Goal: Find specific page/section: Find specific page/section

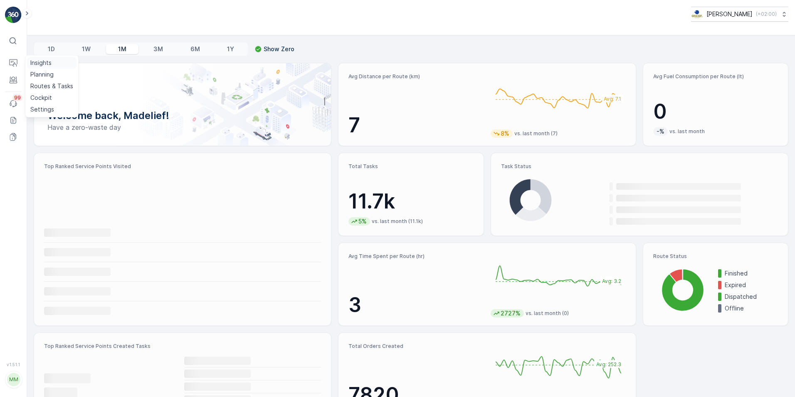
click at [43, 64] on p "Insights" at bounding box center [40, 63] width 21 height 8
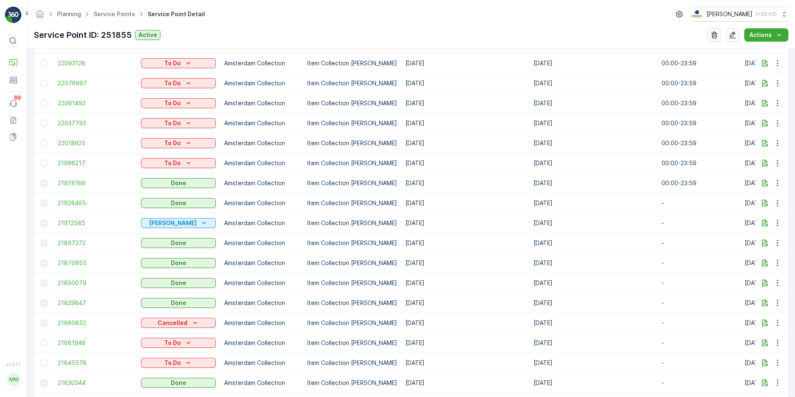
scroll to position [333, 0]
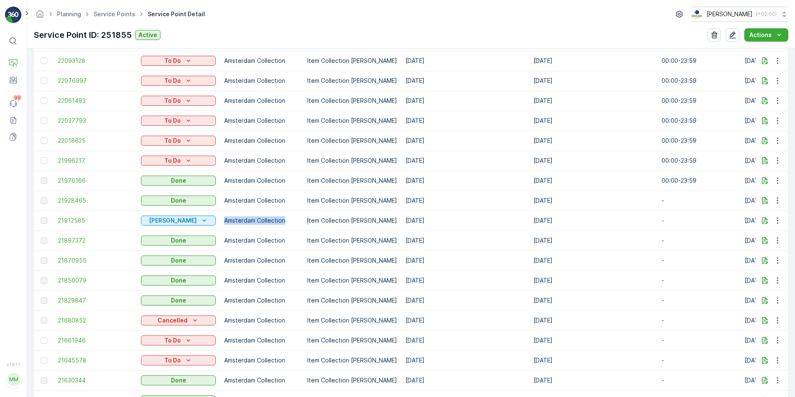
drag, startPoint x: 222, startPoint y: 218, endPoint x: 309, endPoint y: 223, distance: 86.6
click at [309, 223] on tr "21912585 Geen Afval Amsterdam Collection Item Collection Oscar Regulier 28.09.2…" at bounding box center [678, 220] width 1289 height 20
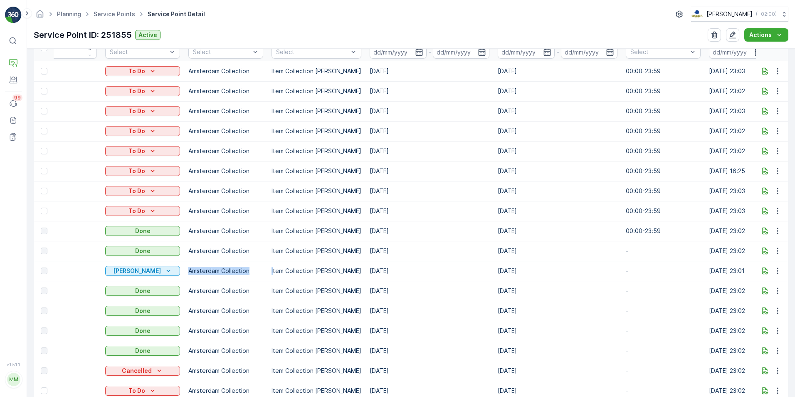
scroll to position [0, 0]
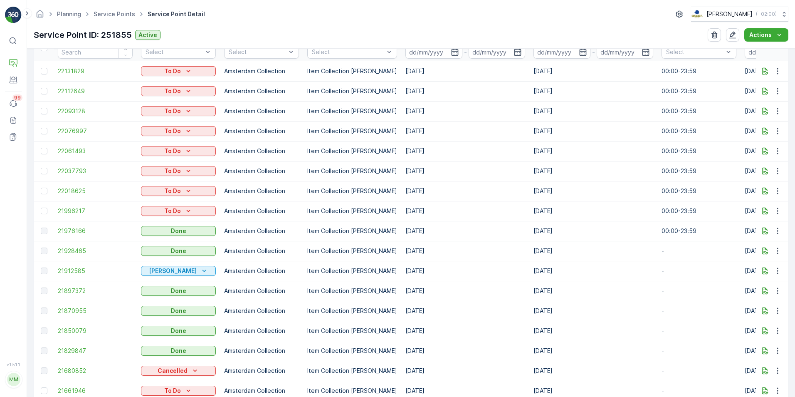
click at [371, 242] on td "Item Collection Oscar Regulier" at bounding box center [352, 251] width 98 height 20
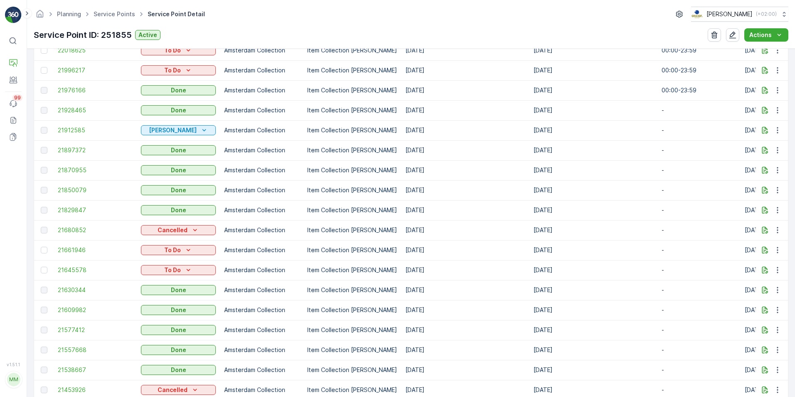
scroll to position [416, 0]
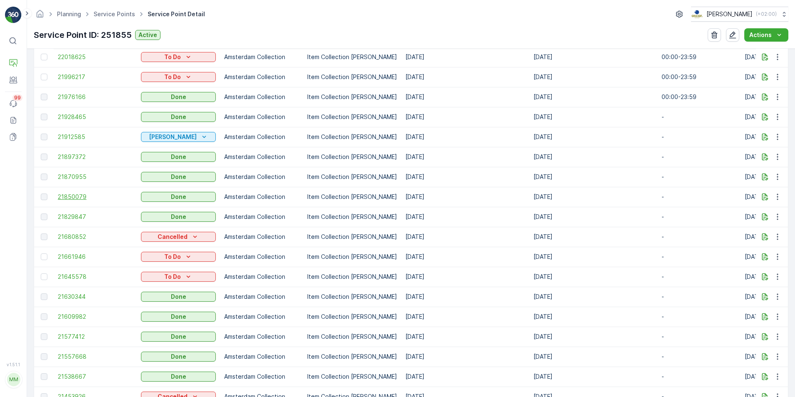
click at [82, 194] on span "21850079" at bounding box center [95, 197] width 75 height 8
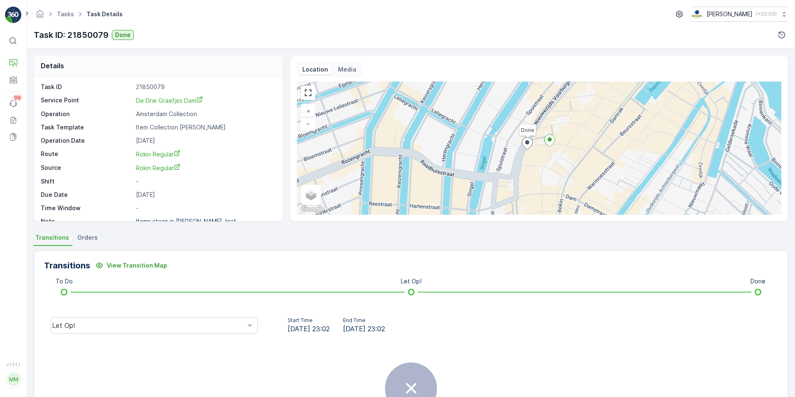
scroll to position [11, 0]
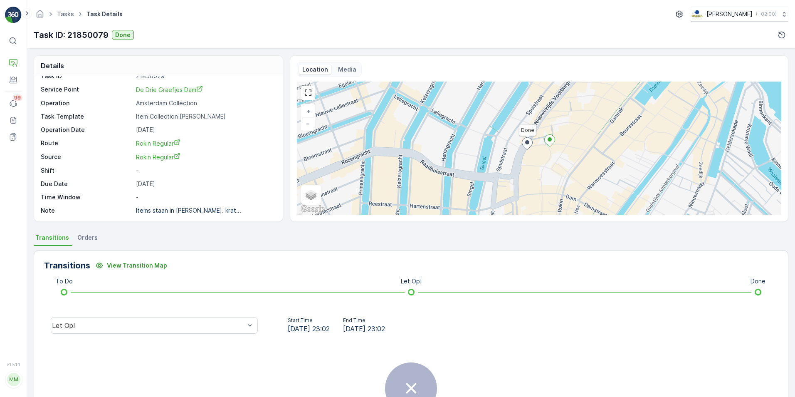
click at [85, 238] on span "Orders" at bounding box center [87, 237] width 20 height 8
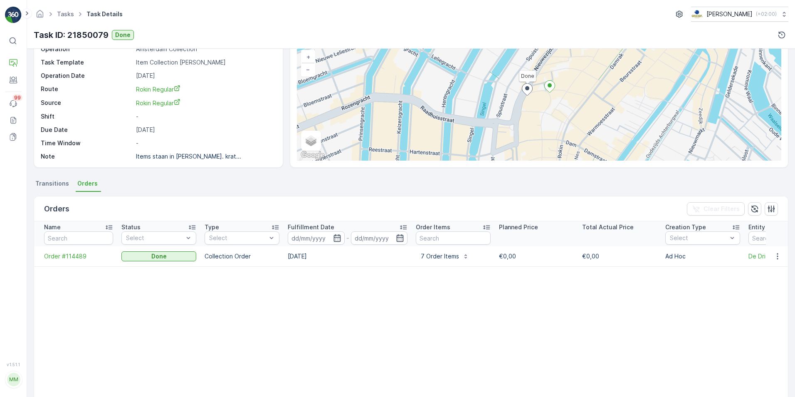
scroll to position [54, 0]
click at [432, 261] on button "7 Order Items" at bounding box center [445, 255] width 58 height 13
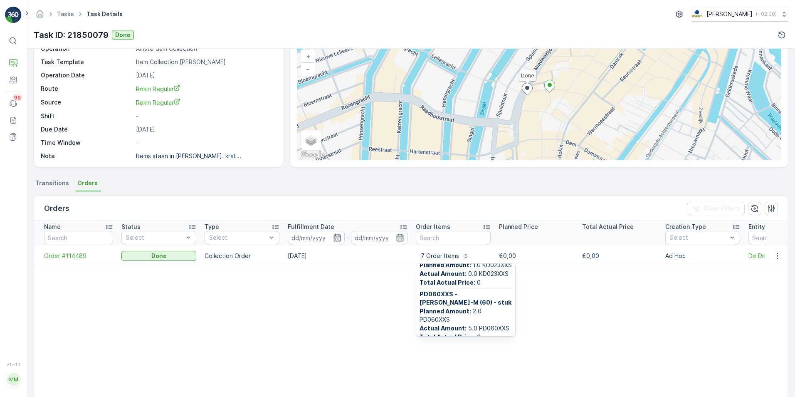
scroll to position [87, 0]
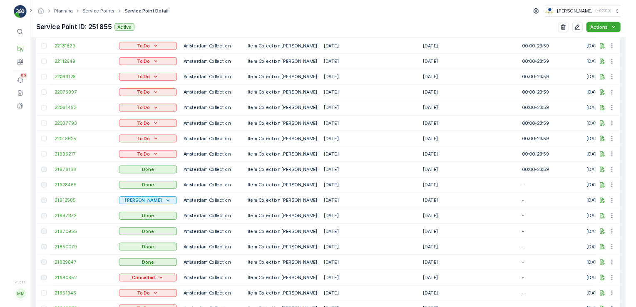
scroll to position [282, 0]
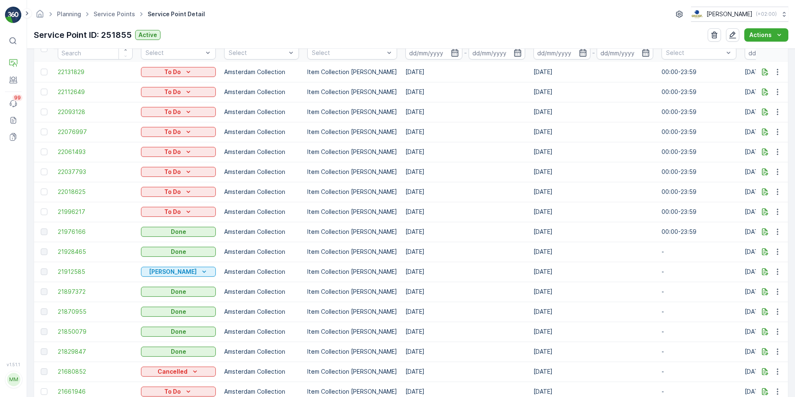
click at [403, 211] on td "01.10.2025" at bounding box center [465, 212] width 128 height 20
drag, startPoint x: 403, startPoint y: 211, endPoint x: 406, endPoint y: 232, distance: 21.0
click at [406, 232] on td "30.09.2025" at bounding box center [465, 232] width 128 height 20
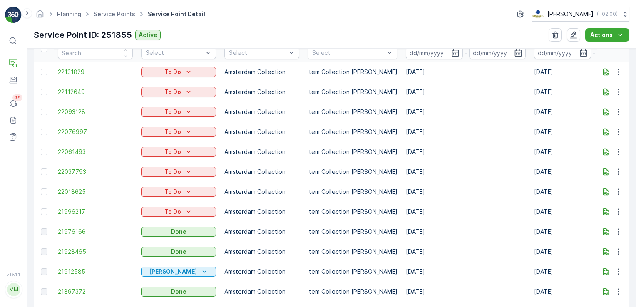
scroll to position [281, 0]
click at [113, 14] on link "Service Points" at bounding box center [115, 13] width 42 height 7
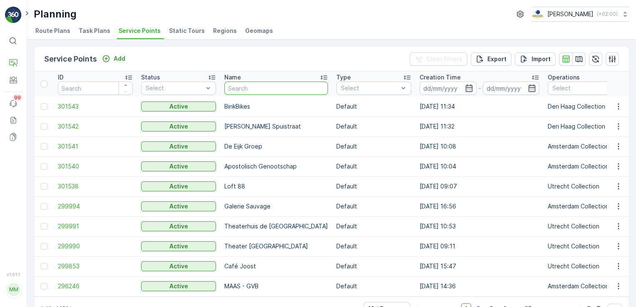
click at [254, 85] on input "text" at bounding box center [276, 88] width 104 height 13
type input "drie graefjes"
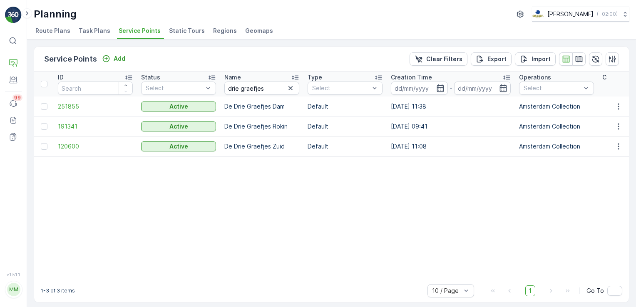
click at [318, 147] on p "Default" at bounding box center [344, 146] width 75 height 8
drag, startPoint x: 318, startPoint y: 147, endPoint x: 272, endPoint y: 149, distance: 46.2
click at [272, 149] on p "De Drie Graefjes Zuid" at bounding box center [261, 146] width 75 height 8
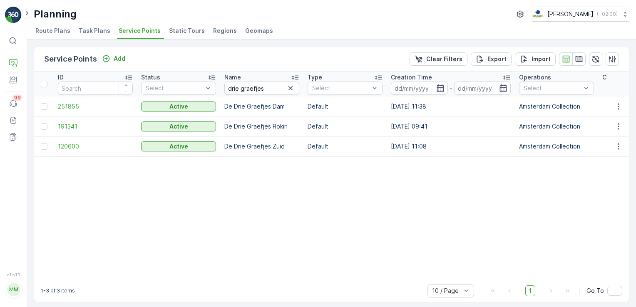
drag, startPoint x: 272, startPoint y: 149, endPoint x: 259, endPoint y: 124, distance: 28.1
click at [259, 124] on p "De Drie Graefjes Rokin" at bounding box center [261, 126] width 75 height 8
drag, startPoint x: 259, startPoint y: 124, endPoint x: 281, endPoint y: 145, distance: 30.3
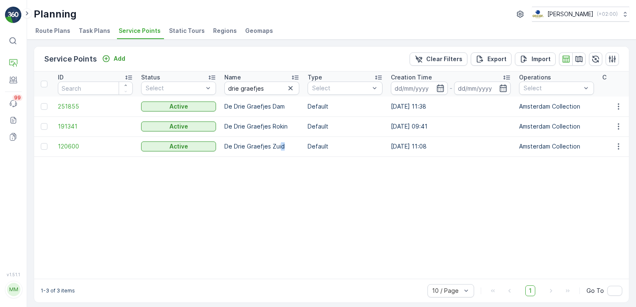
click at [281, 145] on p "De Drie Graefjes Zuid" at bounding box center [261, 146] width 75 height 8
drag, startPoint x: 281, startPoint y: 145, endPoint x: 316, endPoint y: 144, distance: 35.0
click at [316, 144] on p "Default" at bounding box center [344, 146] width 75 height 8
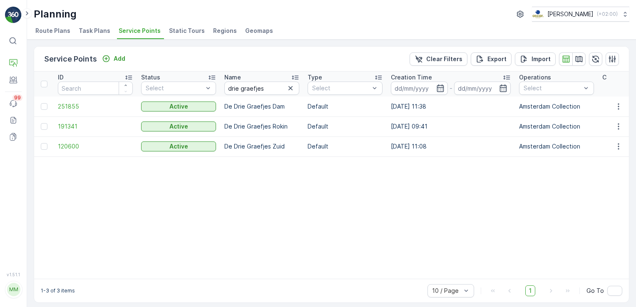
drag, startPoint x: 316, startPoint y: 144, endPoint x: 412, endPoint y: 144, distance: 95.7
click at [412, 144] on td "24.03.2023 11:08" at bounding box center [450, 146] width 128 height 20
drag, startPoint x: 412, startPoint y: 144, endPoint x: 405, endPoint y: 128, distance: 17.2
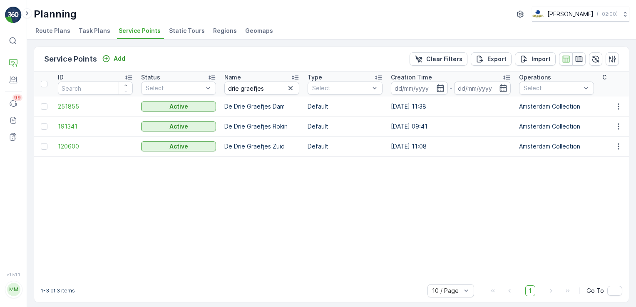
click at [405, 128] on td "30.06.2024 09:41" at bounding box center [450, 126] width 128 height 20
drag, startPoint x: 405, startPoint y: 128, endPoint x: 406, endPoint y: 146, distance: 17.9
click at [406, 146] on td "24.03.2023 11:08" at bounding box center [450, 146] width 128 height 20
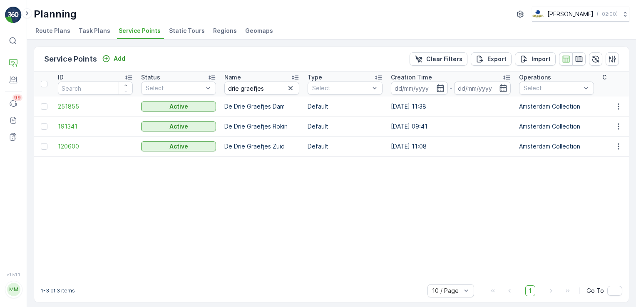
click at [413, 144] on td "24.03.2023 11:08" at bounding box center [450, 146] width 128 height 20
drag, startPoint x: 413, startPoint y: 144, endPoint x: 409, endPoint y: 121, distance: 23.6
click at [409, 121] on td "30.06.2024 09:41" at bounding box center [450, 126] width 128 height 20
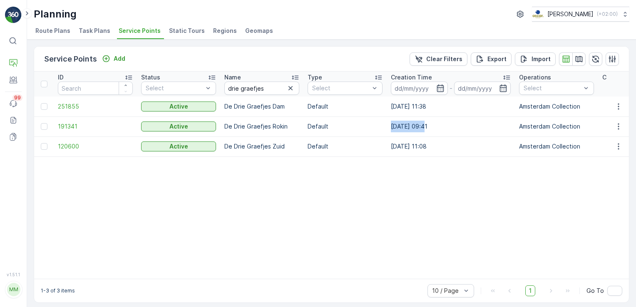
click at [409, 121] on td "30.06.2024 09:41" at bounding box center [450, 126] width 128 height 20
drag, startPoint x: 409, startPoint y: 121, endPoint x: 408, endPoint y: 109, distance: 11.3
click at [408, 109] on td "01.07.2025 11:38" at bounding box center [450, 107] width 128 height 20
drag, startPoint x: 408, startPoint y: 109, endPoint x: 413, endPoint y: 129, distance: 20.2
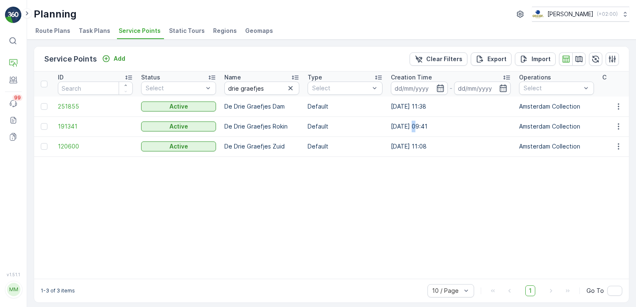
click at [413, 129] on td "30.06.2024 09:41" at bounding box center [450, 126] width 128 height 20
drag, startPoint x: 413, startPoint y: 129, endPoint x: 432, endPoint y: 130, distance: 19.2
click at [432, 130] on td "30.06.2024 09:41" at bounding box center [450, 126] width 128 height 20
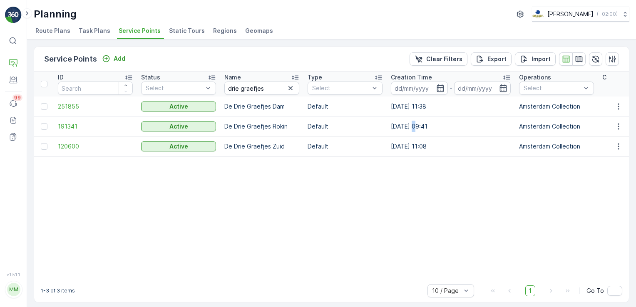
click at [432, 130] on td "30.06.2024 09:41" at bounding box center [450, 126] width 128 height 20
click at [427, 105] on td "01.07.2025 11:38" at bounding box center [450, 107] width 128 height 20
drag, startPoint x: 427, startPoint y: 105, endPoint x: 431, endPoint y: 124, distance: 19.2
click at [431, 124] on td "30.06.2024 09:41" at bounding box center [450, 126] width 128 height 20
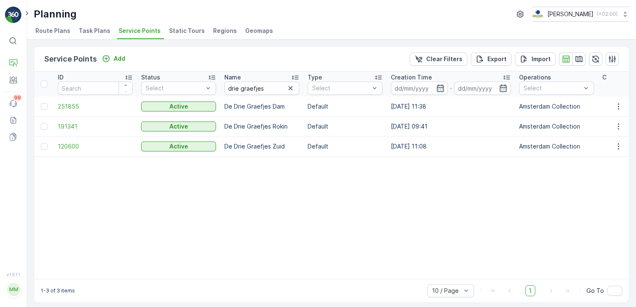
click at [431, 124] on td "30.06.2024 09:41" at bounding box center [450, 126] width 128 height 20
drag, startPoint x: 431, startPoint y: 124, endPoint x: 427, endPoint y: 107, distance: 17.2
click at [427, 107] on td "01.07.2025 11:38" at bounding box center [450, 107] width 128 height 20
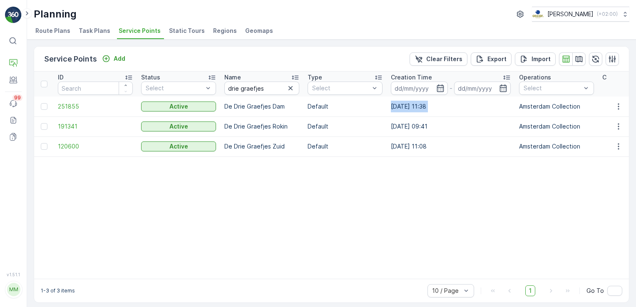
click at [427, 107] on td "01.07.2025 11:38" at bounding box center [450, 107] width 128 height 20
drag, startPoint x: 427, startPoint y: 107, endPoint x: 428, endPoint y: 126, distance: 18.3
click at [428, 126] on td "30.06.2024 09:41" at bounding box center [450, 126] width 128 height 20
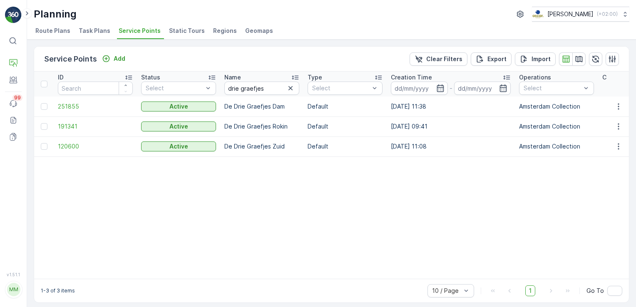
drag, startPoint x: 428, startPoint y: 126, endPoint x: 428, endPoint y: 145, distance: 19.6
click at [428, 145] on td "24.03.2023 11:08" at bounding box center [450, 146] width 128 height 20
drag, startPoint x: 428, startPoint y: 145, endPoint x: 424, endPoint y: 127, distance: 18.8
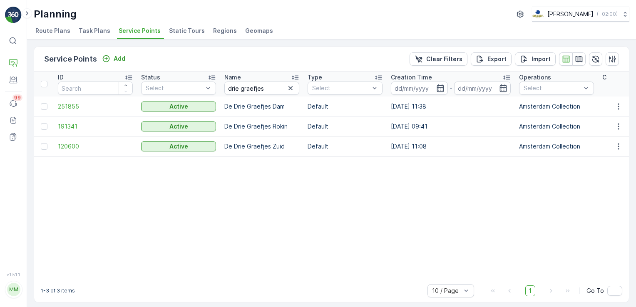
click at [424, 127] on td "30.06.2024 09:41" at bounding box center [450, 126] width 128 height 20
drag, startPoint x: 424, startPoint y: 127, endPoint x: 420, endPoint y: 106, distance: 21.1
click at [420, 106] on td "01.07.2025 11:38" at bounding box center [450, 107] width 128 height 20
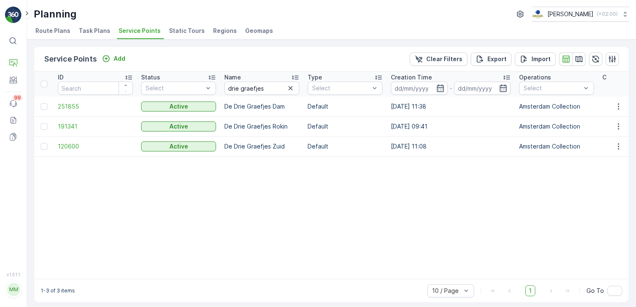
click at [422, 128] on td "30.06.2024 09:41" at bounding box center [450, 126] width 128 height 20
click at [422, 146] on td "24.03.2023 11:08" at bounding box center [450, 146] width 128 height 20
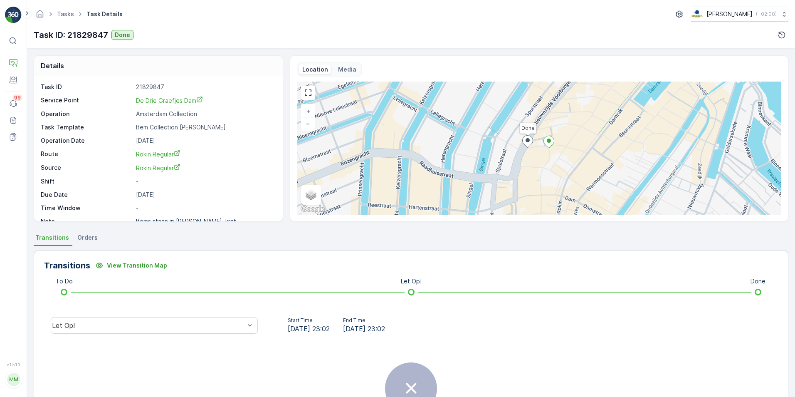
click at [87, 243] on li "Orders" at bounding box center [88, 239] width 25 height 14
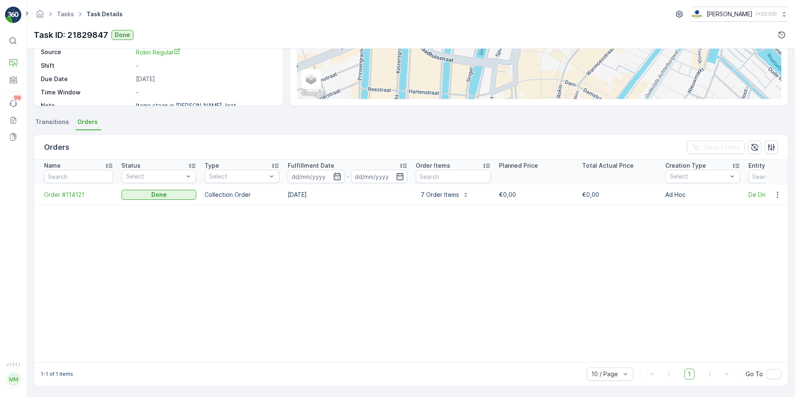
scroll to position [120, 0]
click at [452, 192] on p "7 Order Items" at bounding box center [440, 195] width 38 height 8
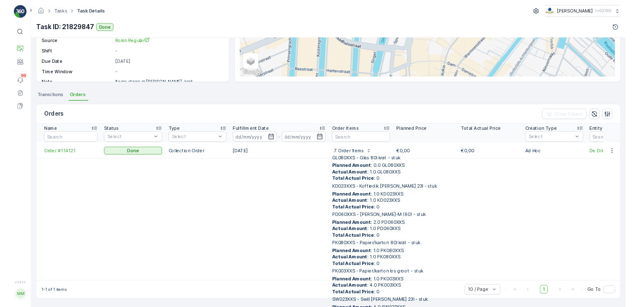
scroll to position [288, 0]
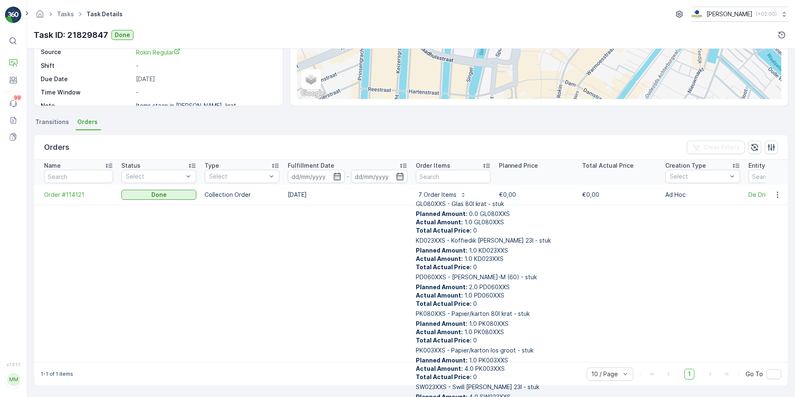
click at [283, 257] on table "Name Status Select Type Select Fulfillment Date - Order Items Planned Price Tot…" at bounding box center [612, 261] width 1156 height 202
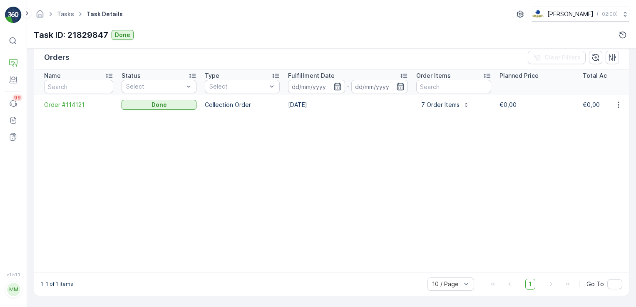
scroll to position [141, 0]
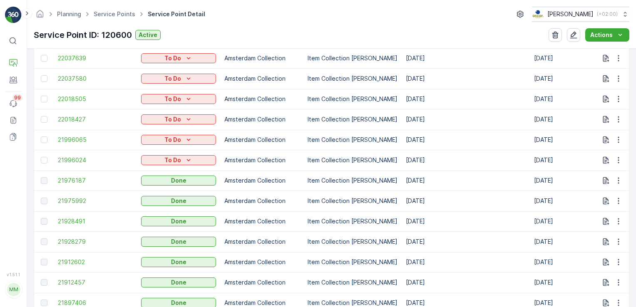
scroll to position [519, 0]
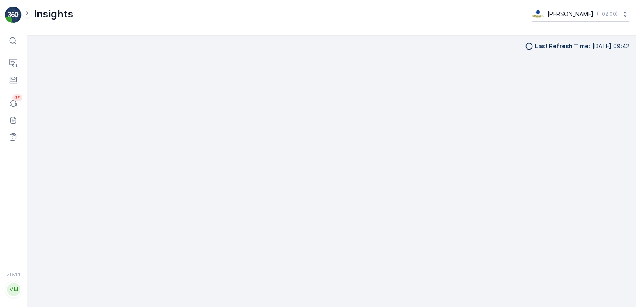
scroll to position [9, 0]
